Goal: Use online tool/utility: Utilize a website feature to perform a specific function

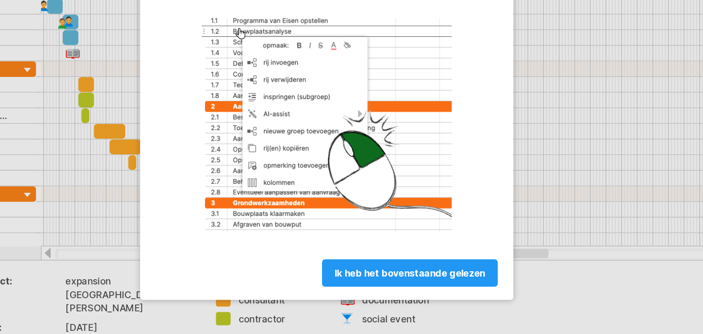
click at [431, 273] on span "ik heb het bovenstaande gelezen" at bounding box center [408, 274] width 102 height 8
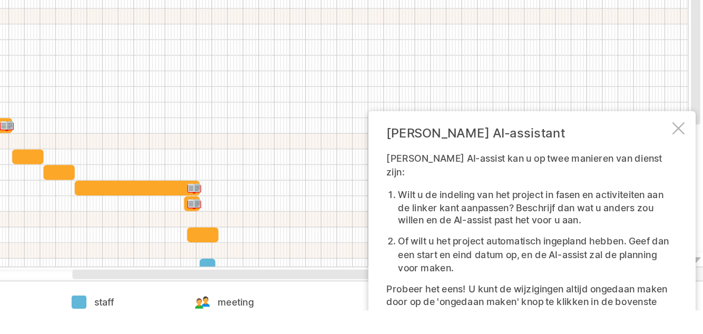
click at [684, 216] on div at bounding box center [686, 211] width 8 height 8
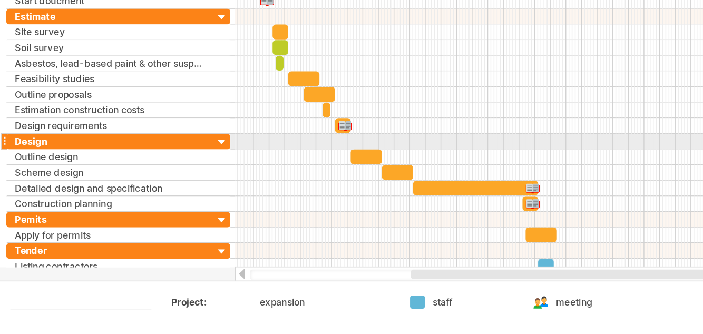
click at [363, 259] on div at bounding box center [359, 262] width 11 height 10
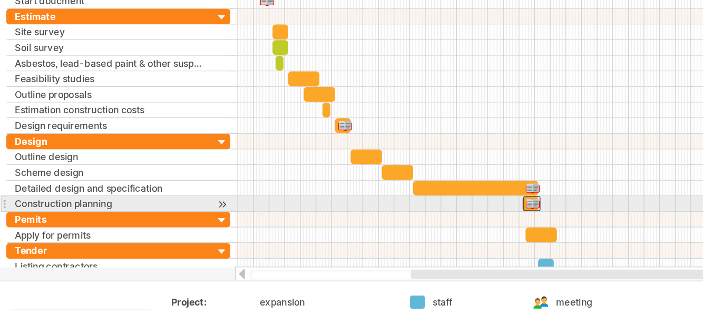
click at [364, 257] on div at bounding box center [359, 262] width 12 height 10
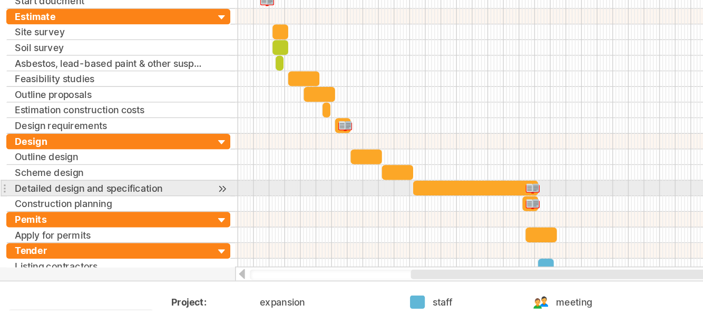
click at [359, 257] on div at bounding box center [359, 262] width 11 height 10
click at [364, 258] on span at bounding box center [363, 262] width 4 height 10
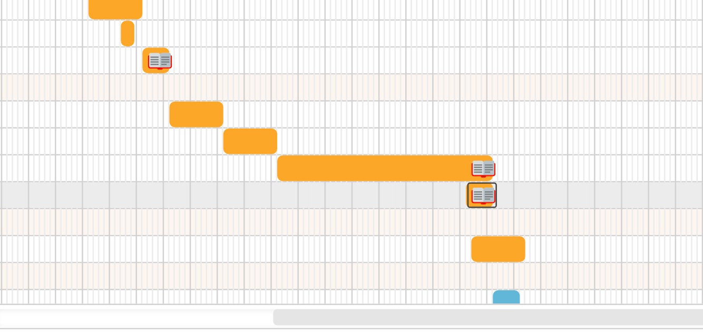
click at [360, 259] on div at bounding box center [359, 262] width 12 height 10
click at [361, 257] on div at bounding box center [359, 262] width 11 height 10
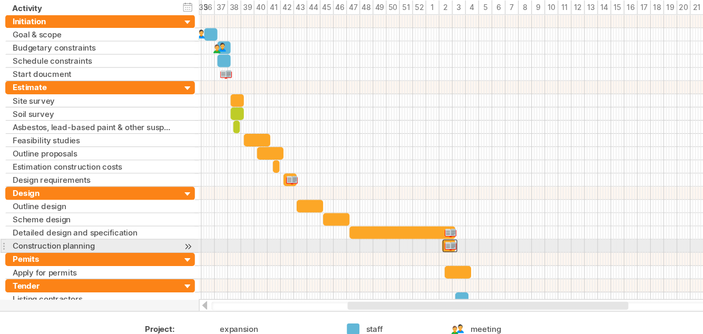
scroll to position [24, 0]
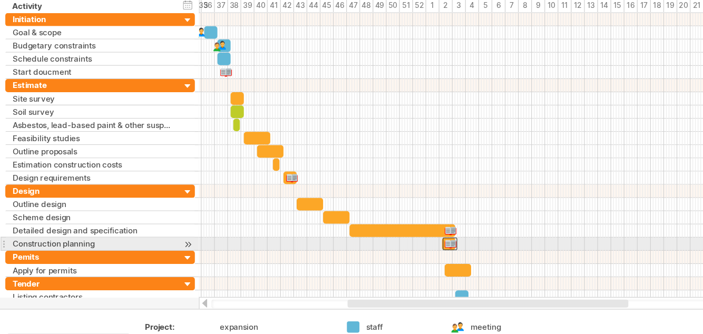
click at [221, 286] on div at bounding box center [426, 286] width 514 height 7
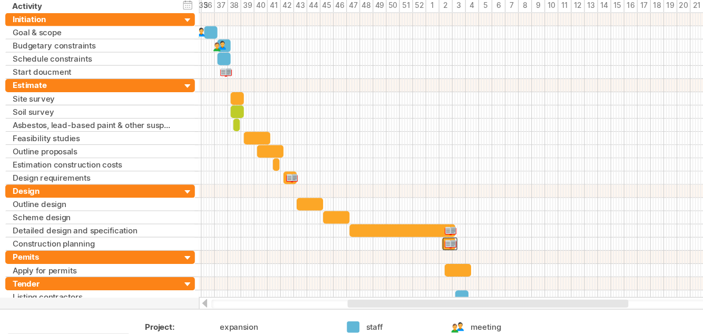
click at [218, 280] on div at bounding box center [426, 281] width 534 height 11
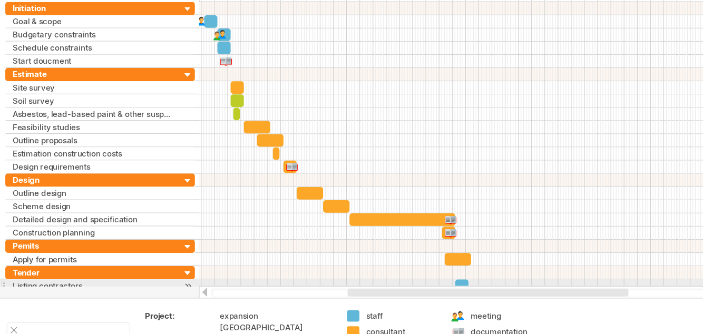
click at [150, 245] on div at bounding box center [150, 250] width 10 height 10
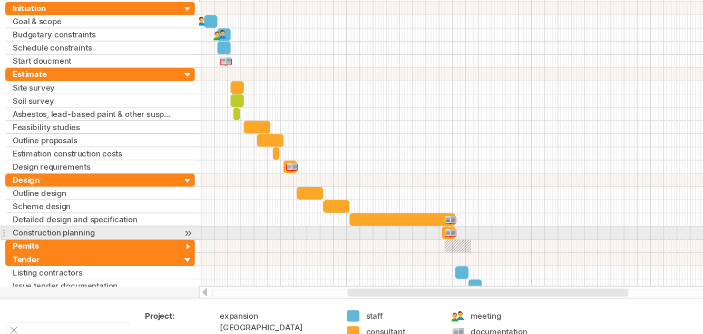
click at [150, 245] on div at bounding box center [150, 250] width 10 height 10
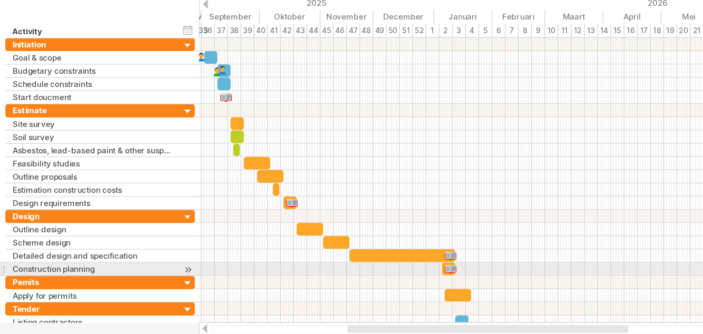
scroll to position [35, 0]
